Goal: Transaction & Acquisition: Register for event/course

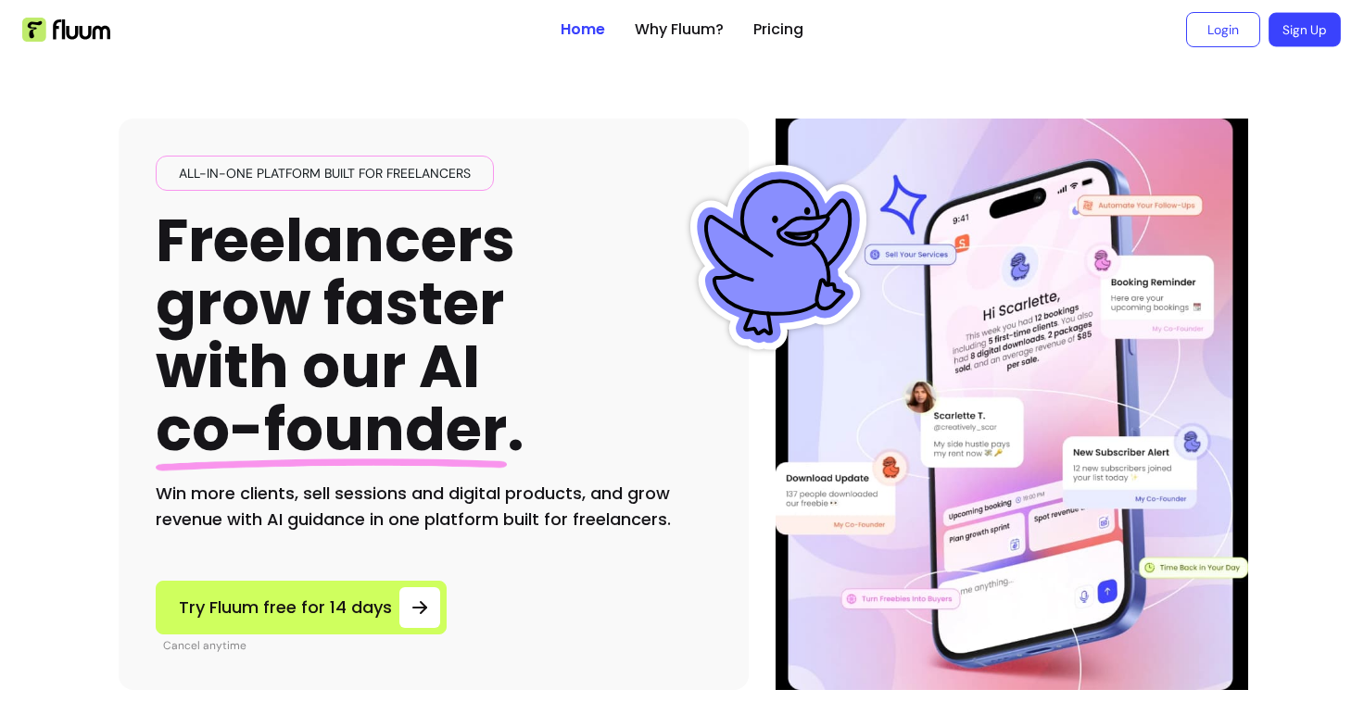
click at [1301, 40] on link "Sign Up" at bounding box center [1305, 30] width 72 height 34
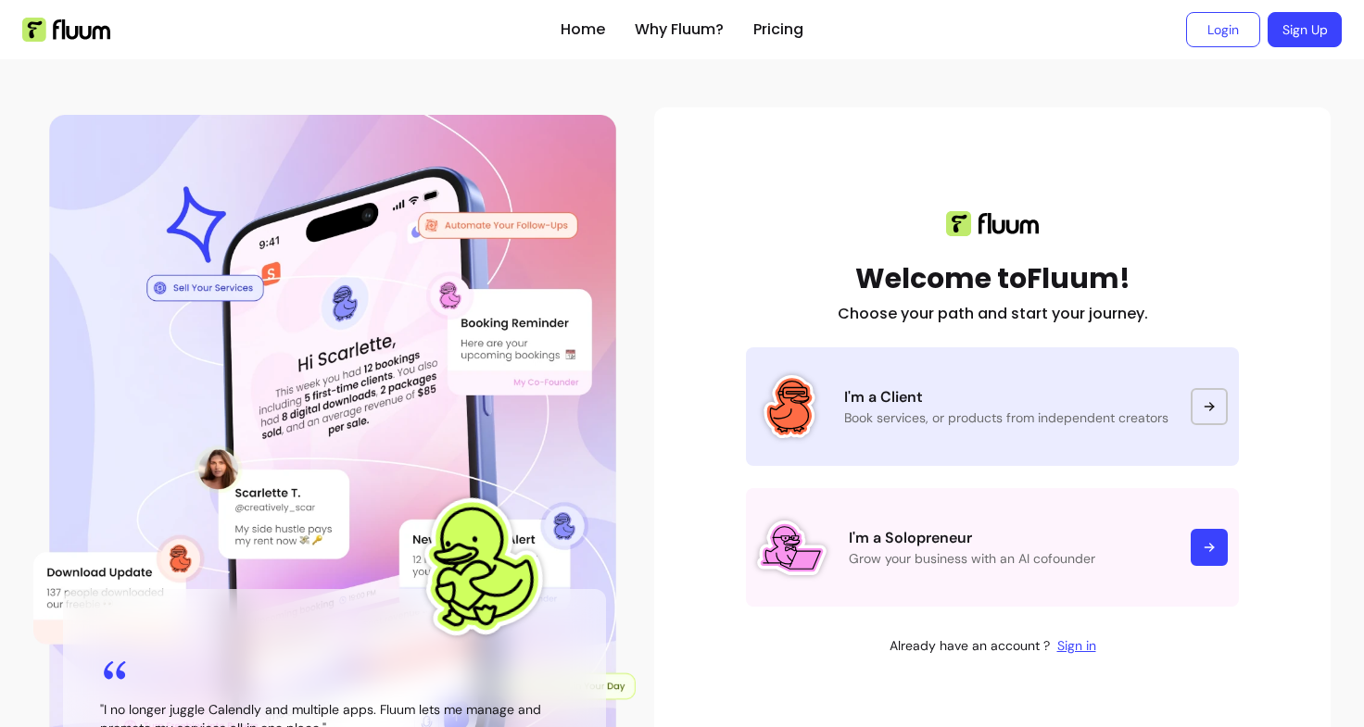
click at [1019, 406] on p "I'm a Client" at bounding box center [1006, 397] width 324 height 22
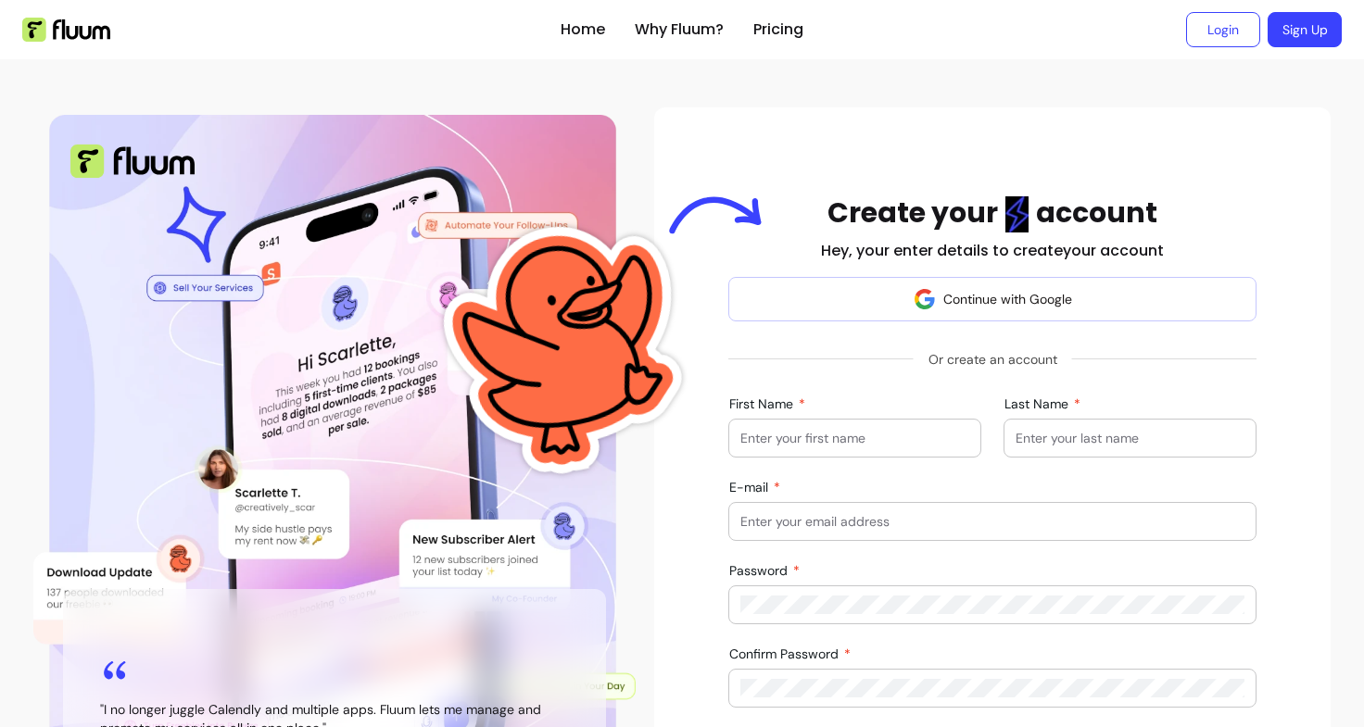
click at [796, 447] on input "First Name" at bounding box center [854, 438] width 229 height 19
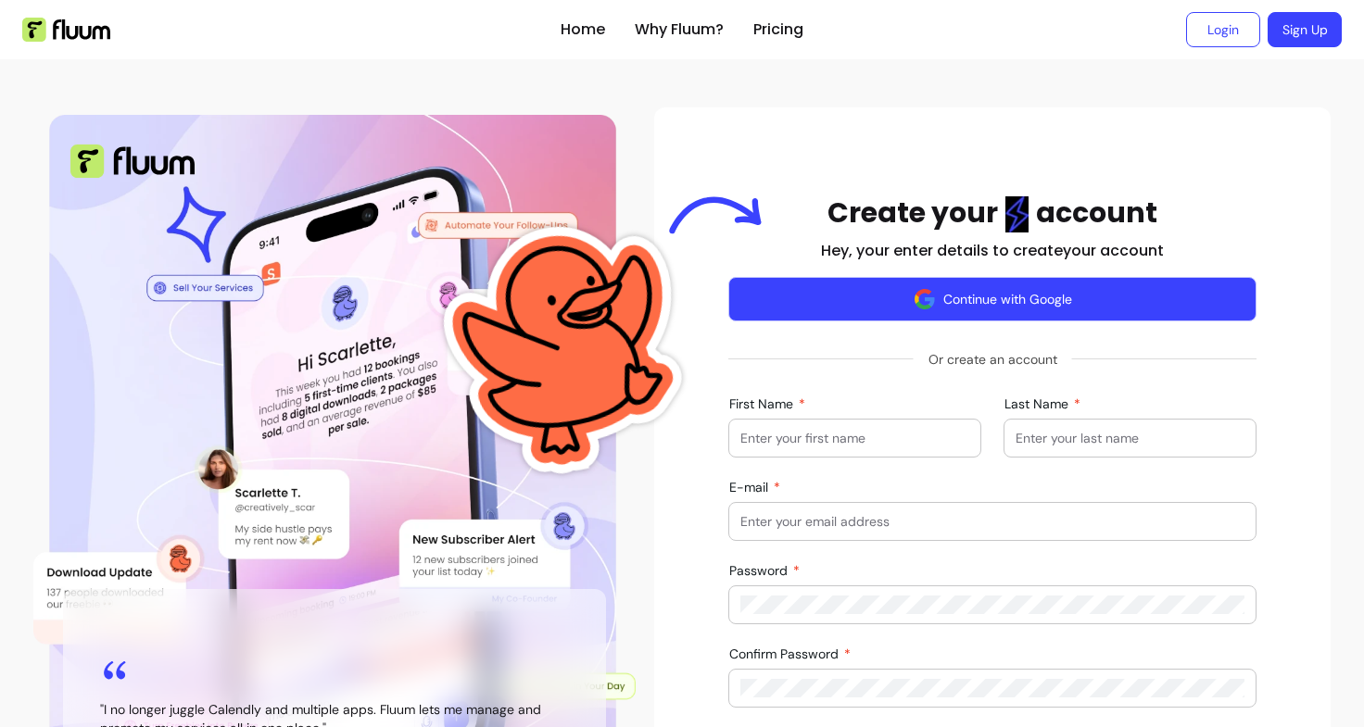
click at [976, 308] on button "Continue with Google" at bounding box center [992, 299] width 528 height 44
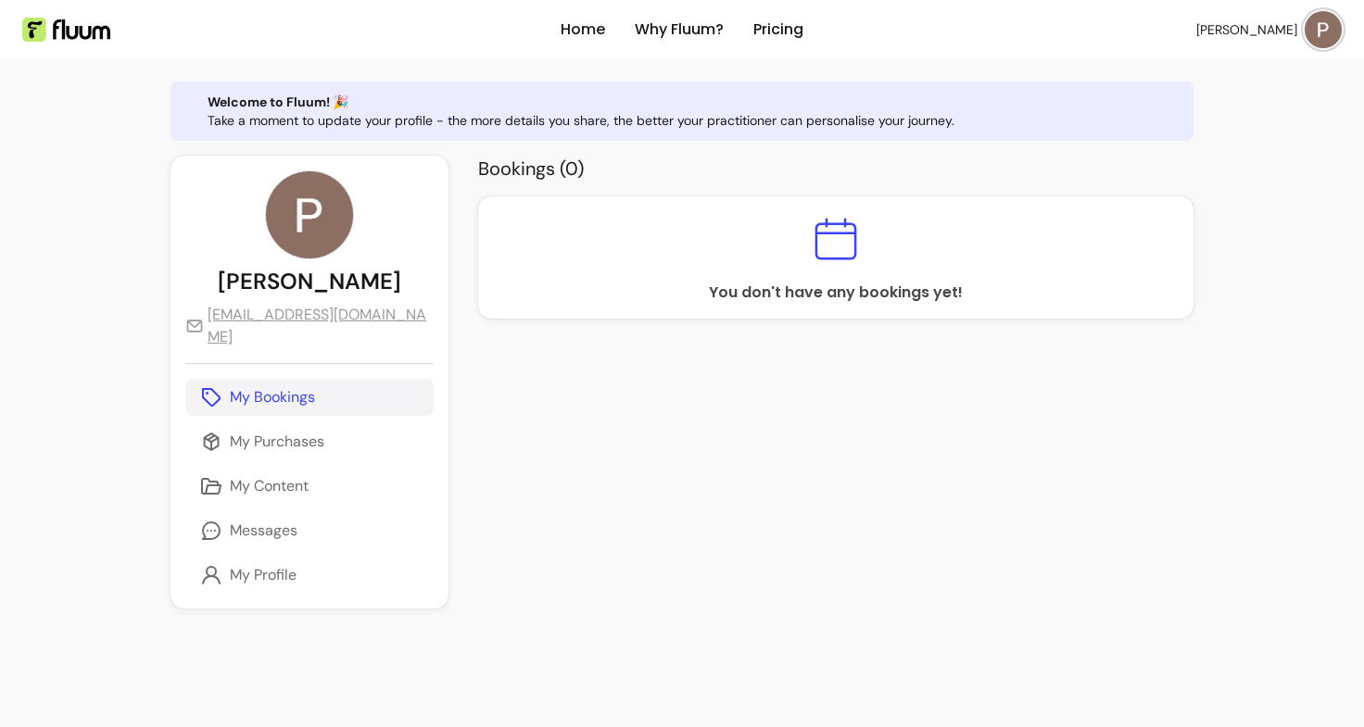
click at [281, 386] on p "My Bookings" at bounding box center [272, 397] width 85 height 22
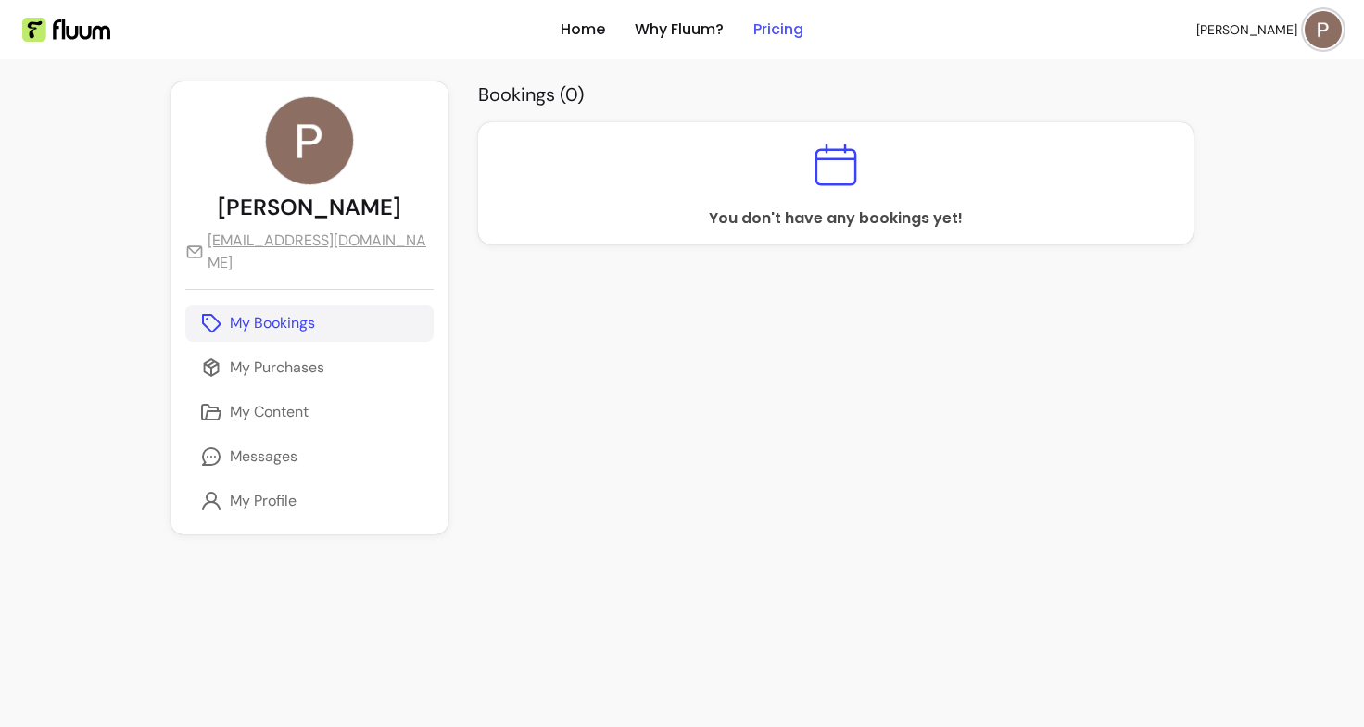
click at [778, 29] on link "Pricing" at bounding box center [778, 30] width 50 height 22
click at [700, 20] on link "Why Fluum?" at bounding box center [679, 30] width 89 height 22
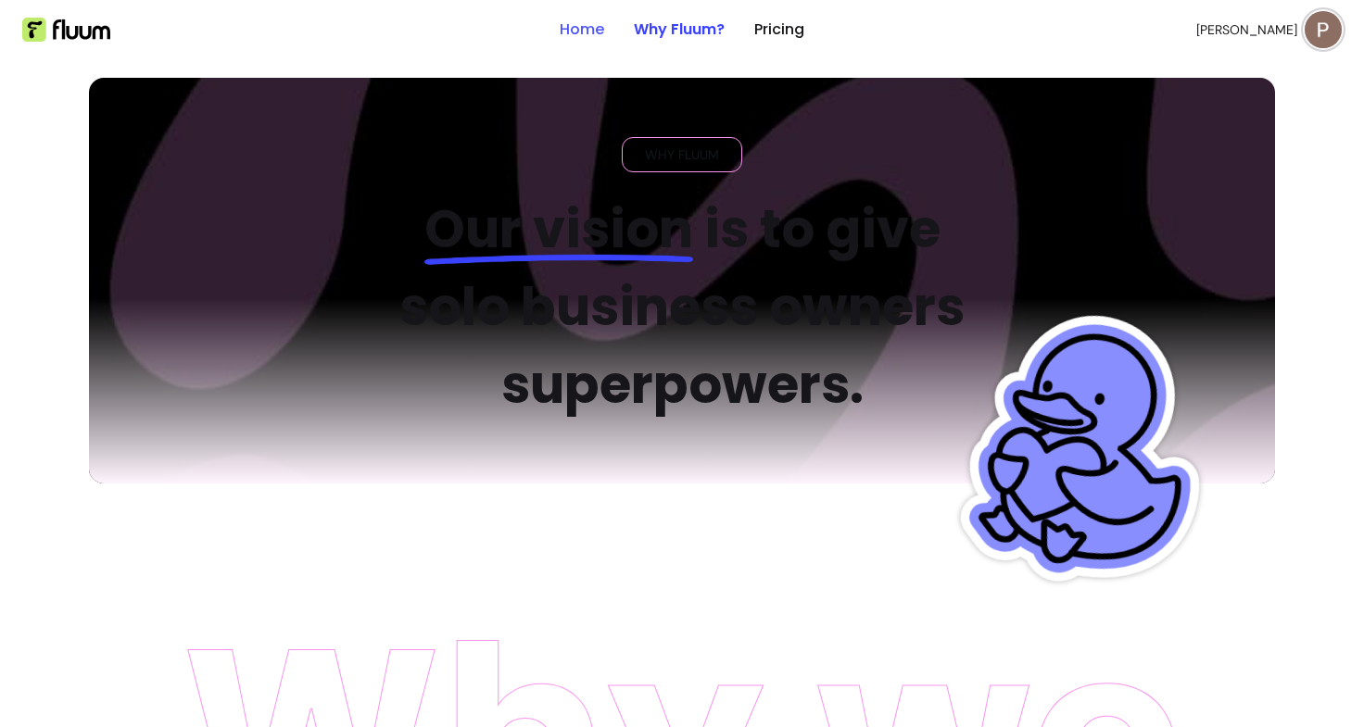
click at [590, 35] on link "Home" at bounding box center [582, 30] width 44 height 22
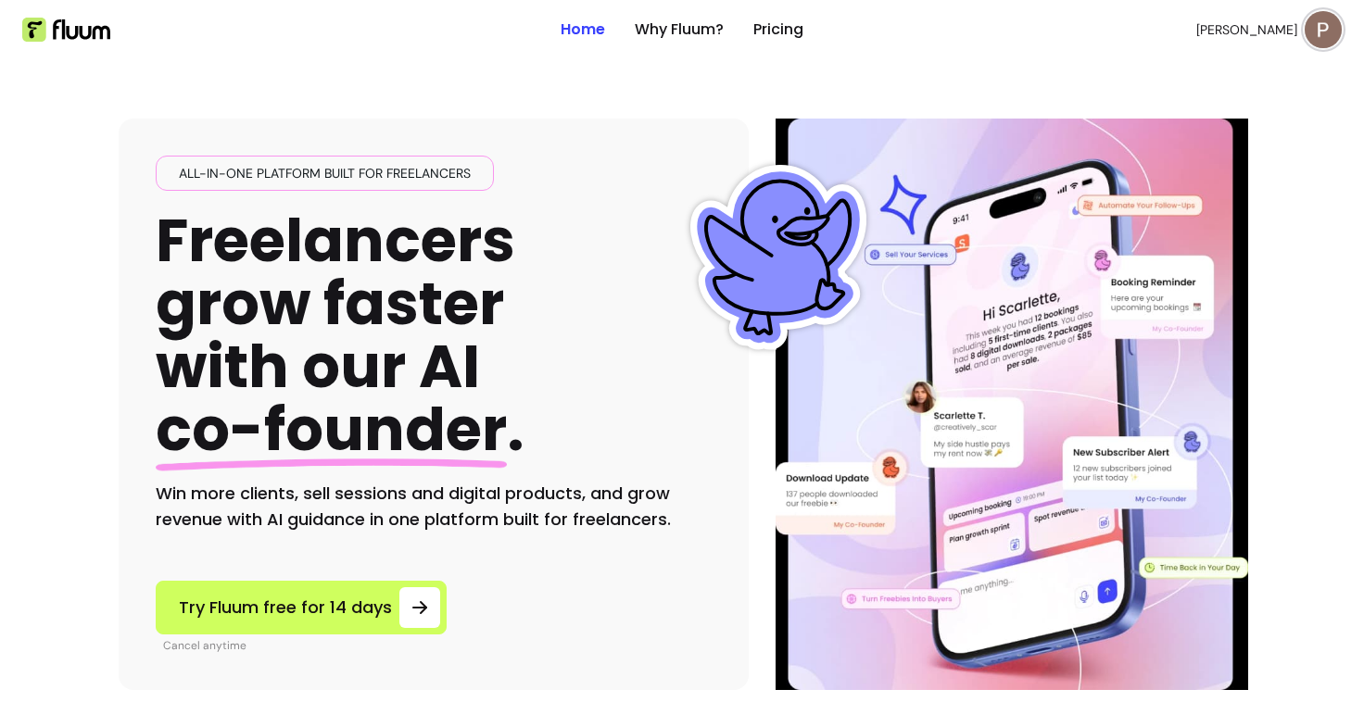
click at [272, 97] on div "All-in-one platform built for freelancers Freelancers grow faster with our AI c…" at bounding box center [682, 374] width 1127 height 631
click at [700, 28] on link "Why Fluum?" at bounding box center [679, 30] width 89 height 22
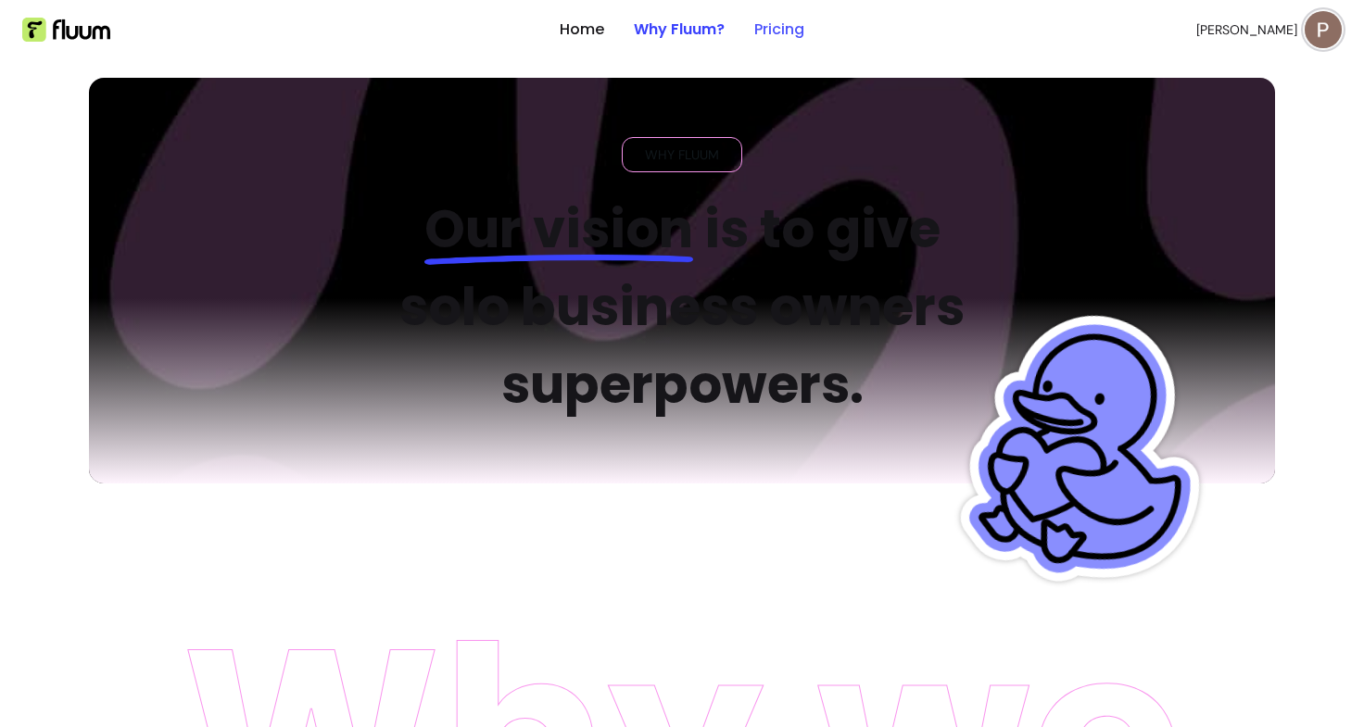
click at [769, 39] on link "Pricing" at bounding box center [779, 30] width 50 height 22
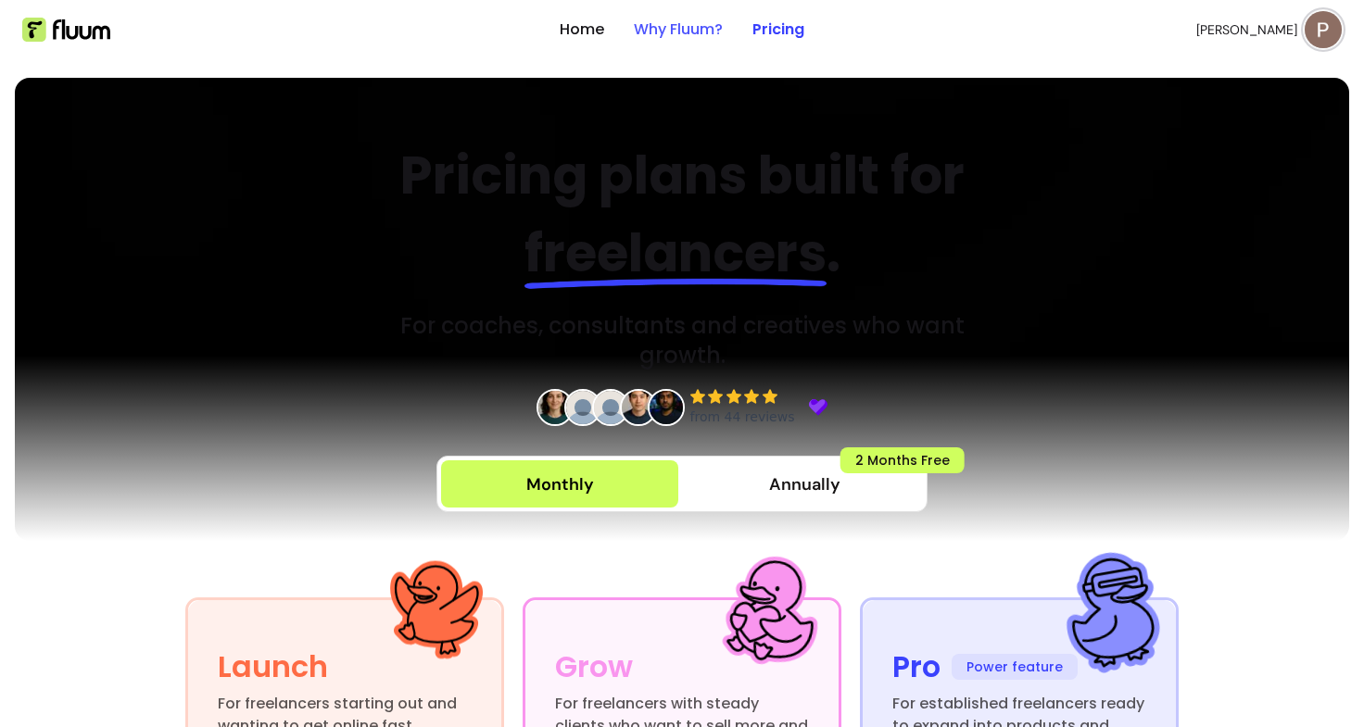
click at [699, 32] on link "Why Fluum?" at bounding box center [678, 30] width 89 height 22
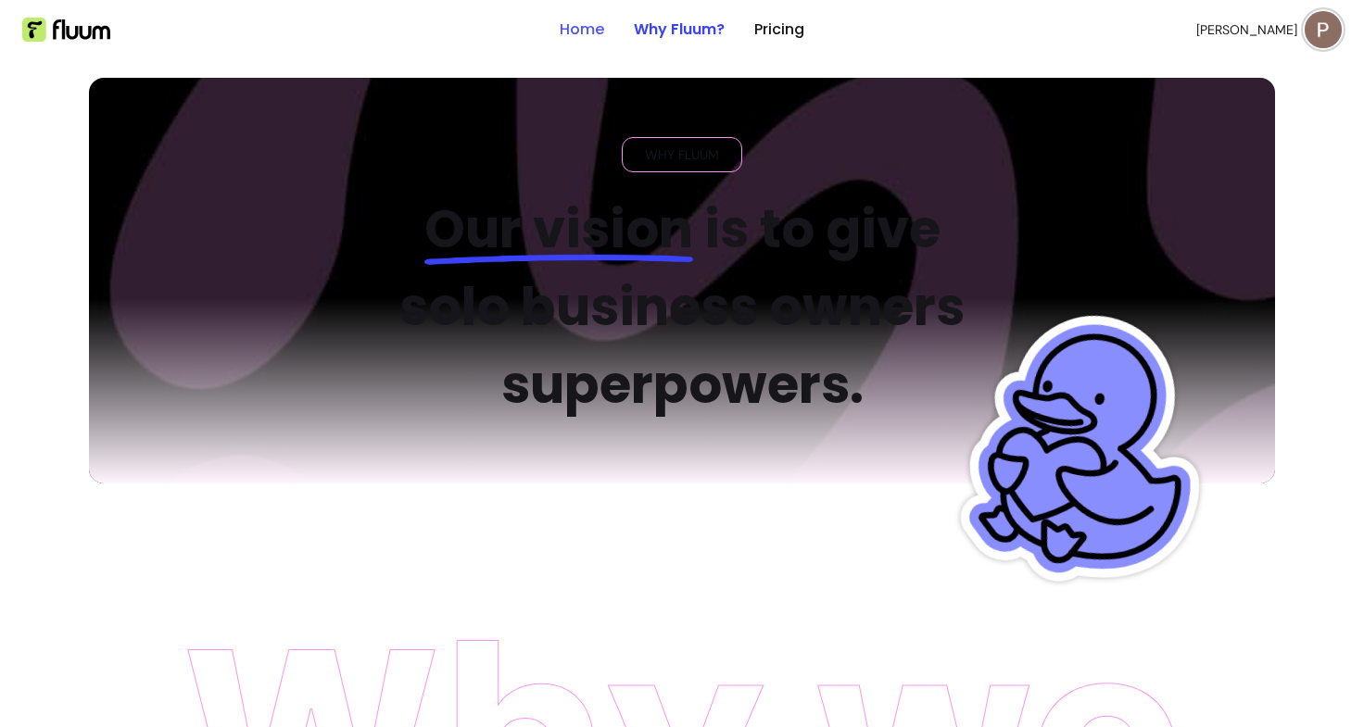
click at [593, 32] on link "Home" at bounding box center [582, 30] width 44 height 22
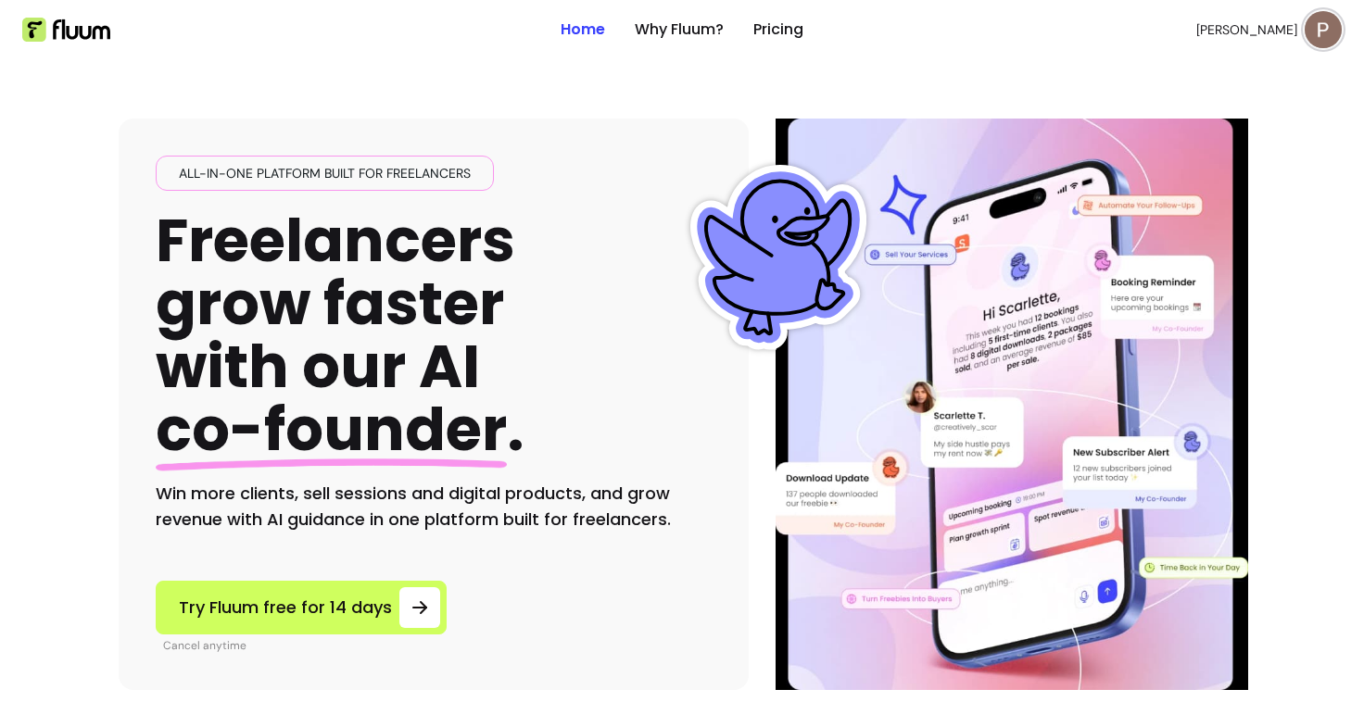
click at [70, 36] on img at bounding box center [66, 30] width 88 height 24
click at [1305, 25] on img at bounding box center [1323, 29] width 37 height 37
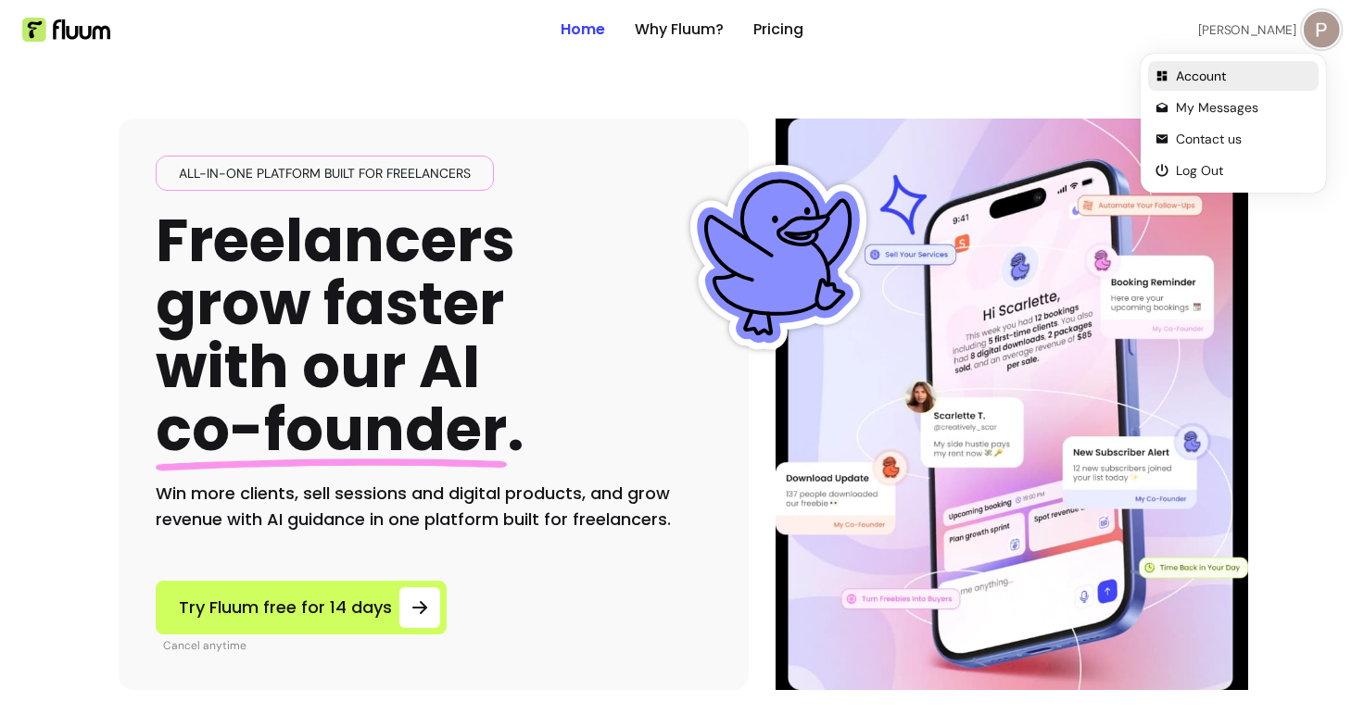
click at [1224, 67] on span "Account" at bounding box center [1243, 76] width 135 height 19
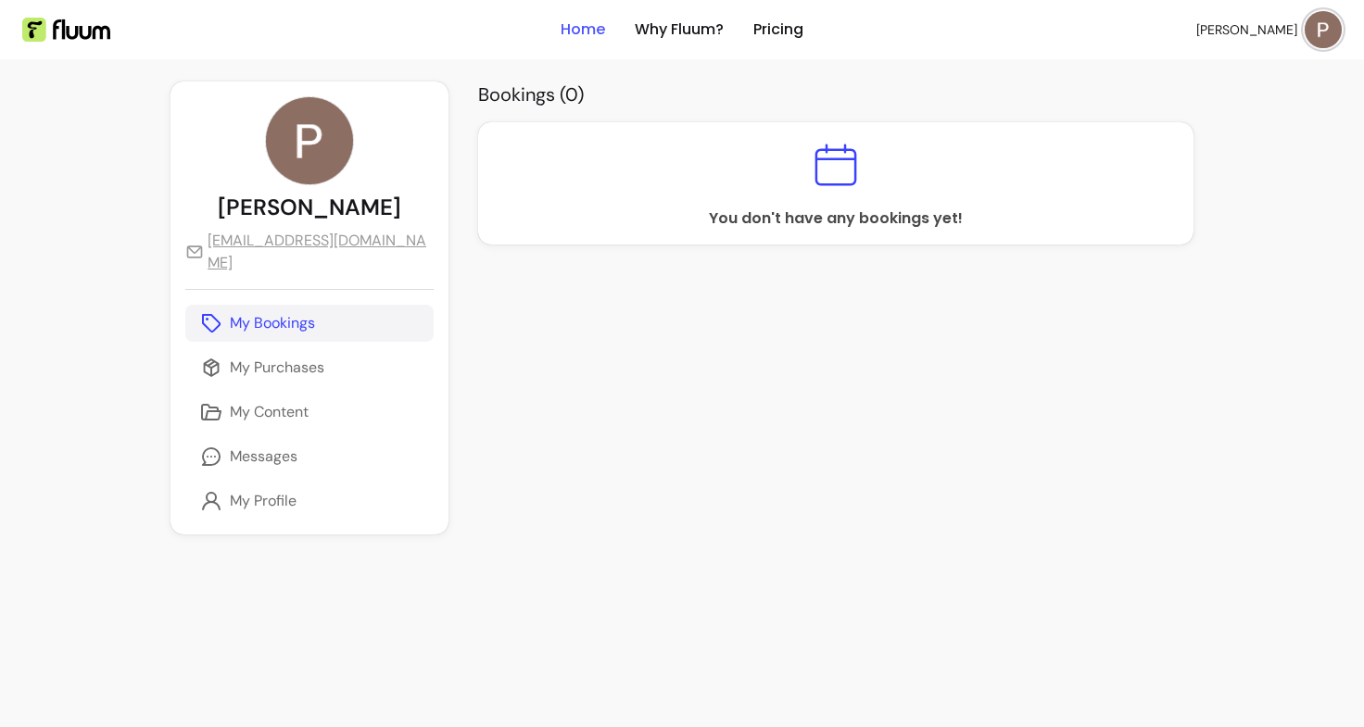
click at [592, 29] on link "Home" at bounding box center [583, 30] width 44 height 22
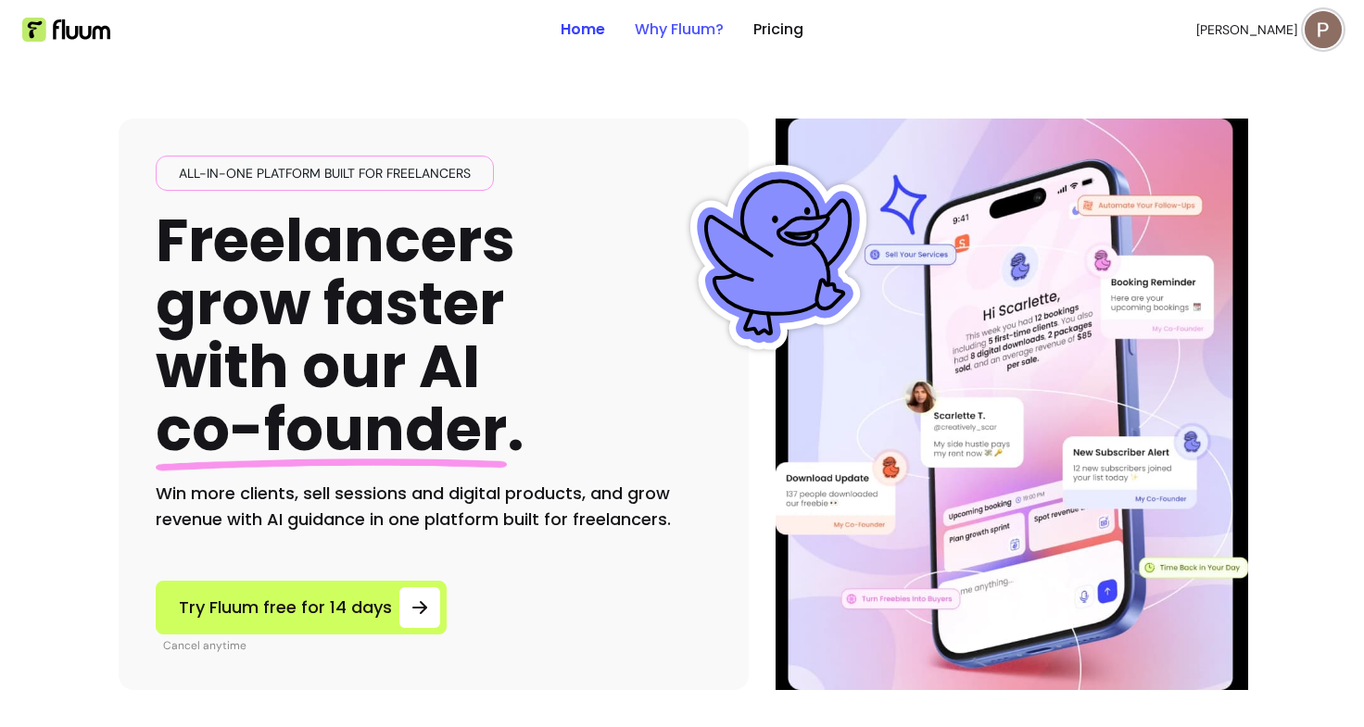
click at [666, 21] on link "Why Fluum?" at bounding box center [679, 30] width 89 height 22
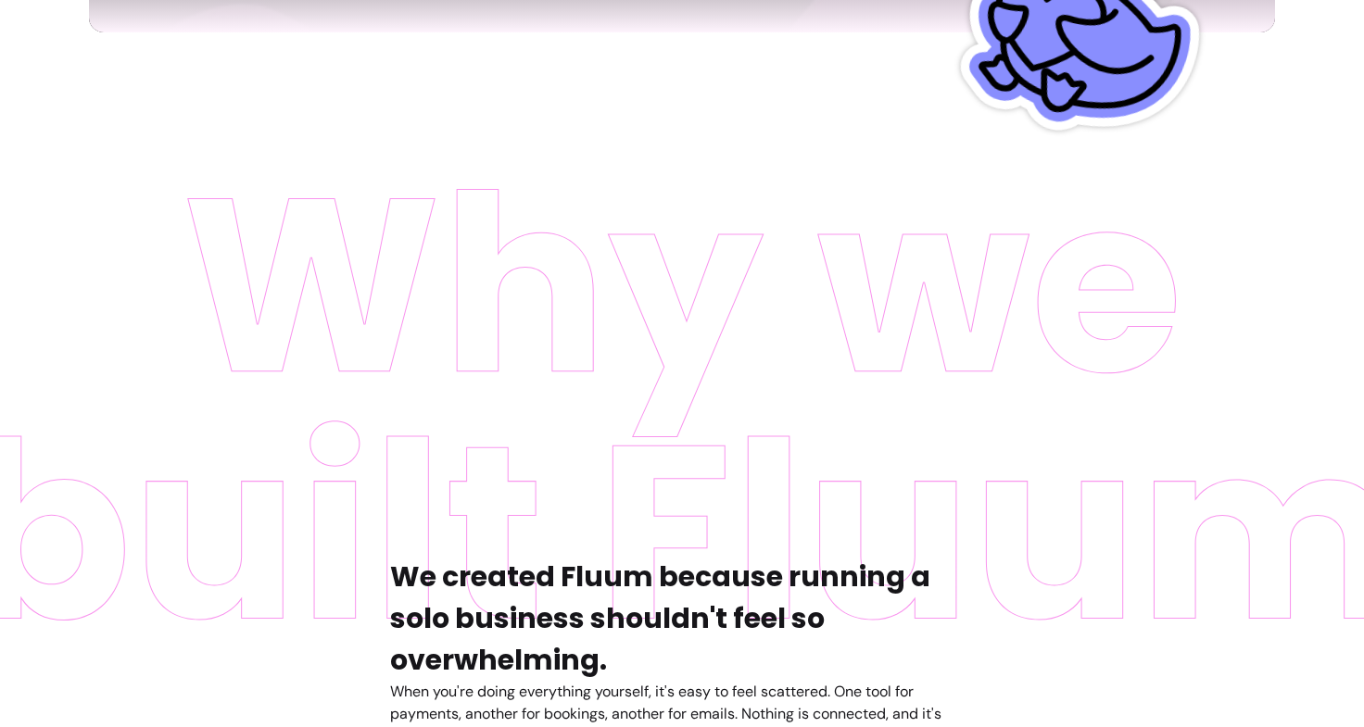
scroll to position [479, 0]
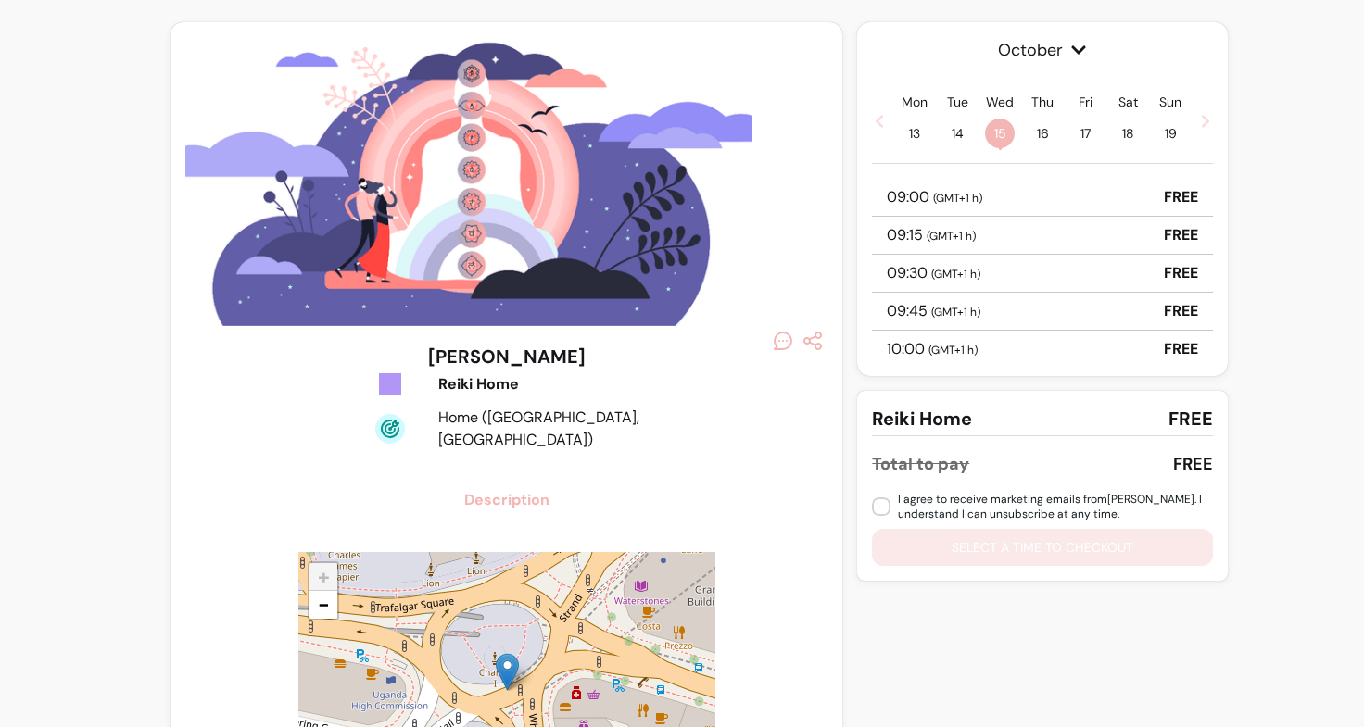
click at [876, 120] on icon at bounding box center [879, 121] width 7 height 13
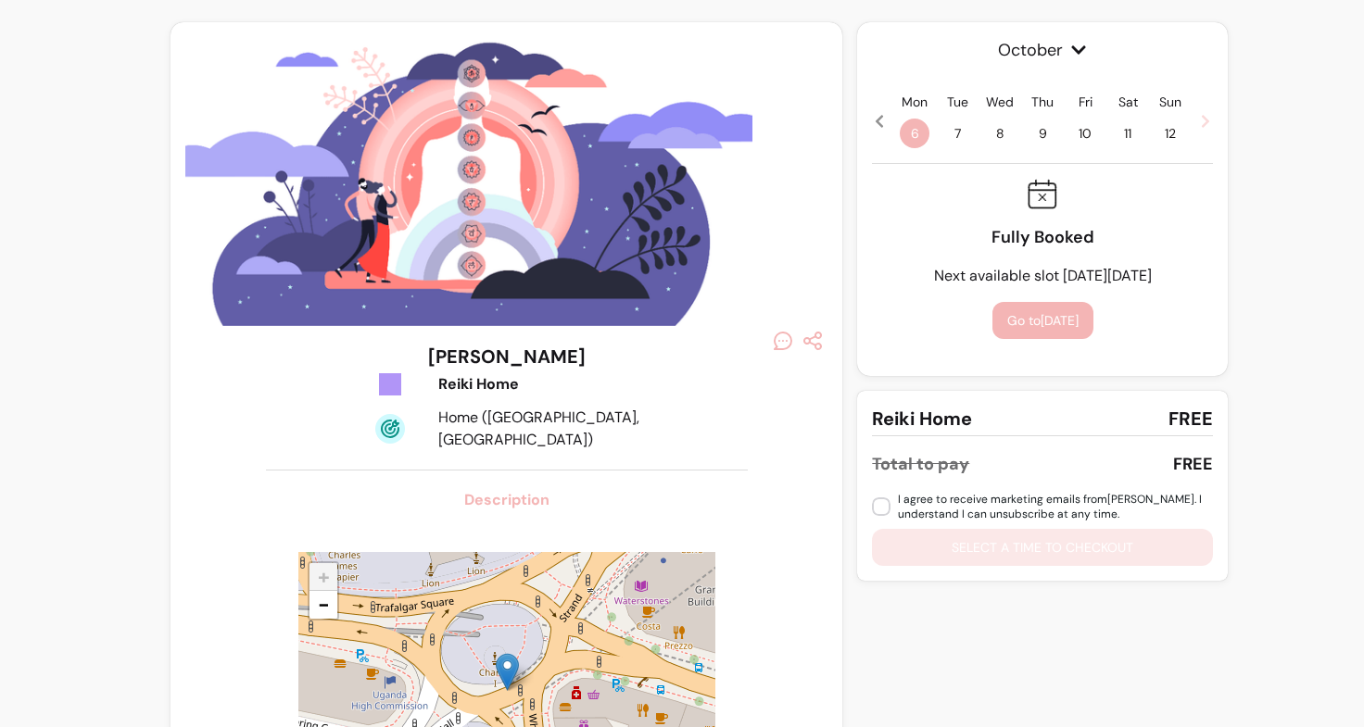
click at [945, 126] on span "7" at bounding box center [957, 134] width 30 height 30
click at [883, 129] on div "Mon 6 Tue 7 Wed 8 Thu 9 Fri 10 Sat 11 Sun 12" at bounding box center [1042, 121] width 341 height 56
